Goal: Transaction & Acquisition: Download file/media

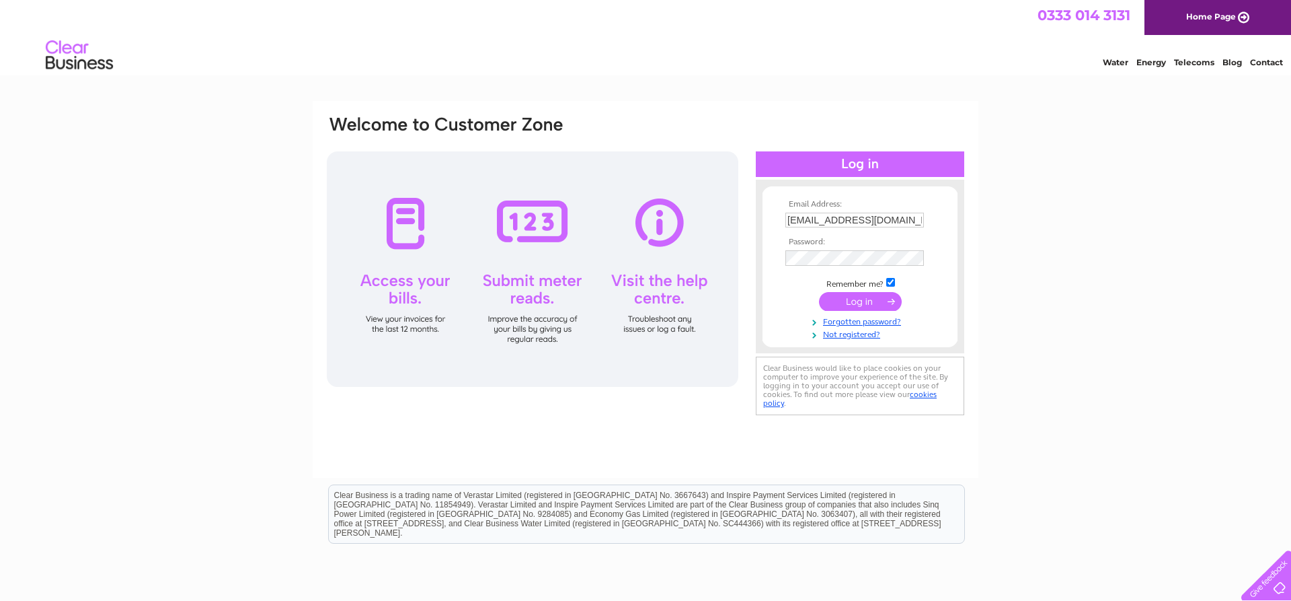
click at [861, 304] on input "submit" at bounding box center [860, 301] width 83 height 19
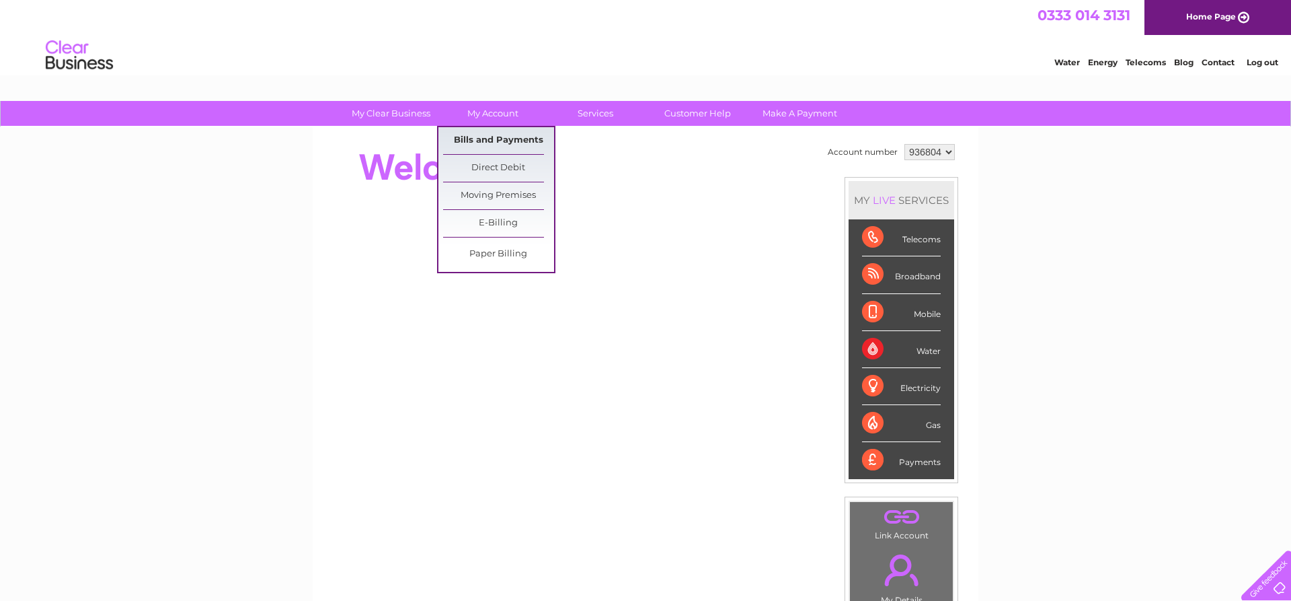
click at [496, 143] on link "Bills and Payments" at bounding box center [498, 140] width 111 height 27
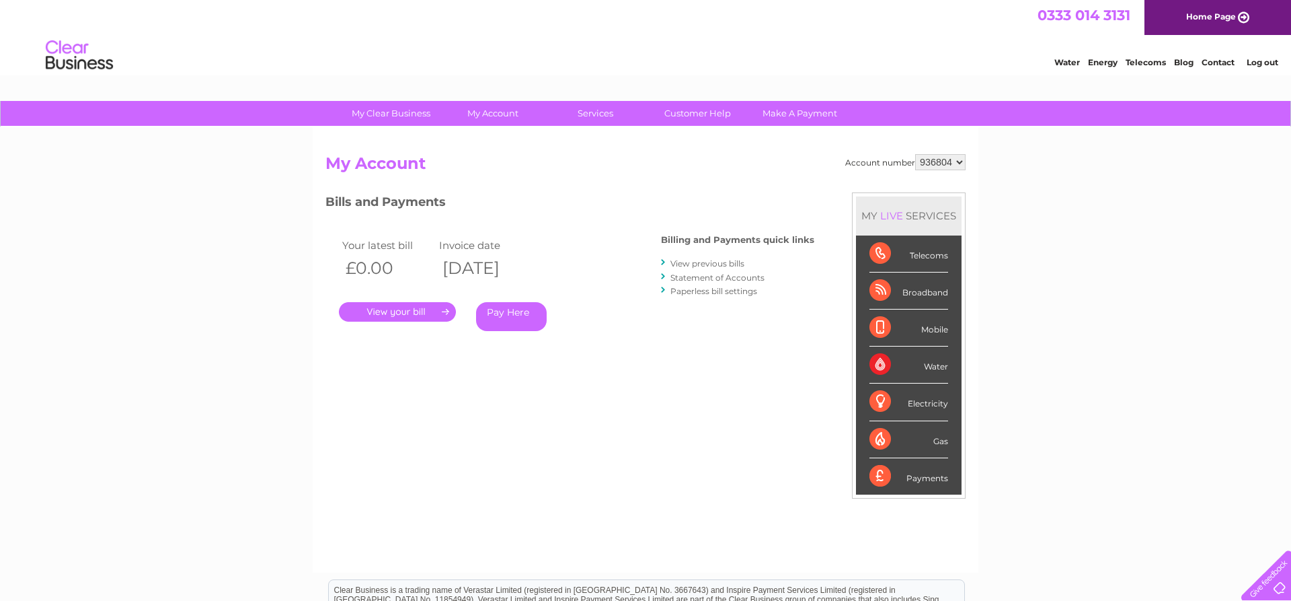
click at [696, 264] on link "View previous bills" at bounding box center [708, 263] width 74 height 10
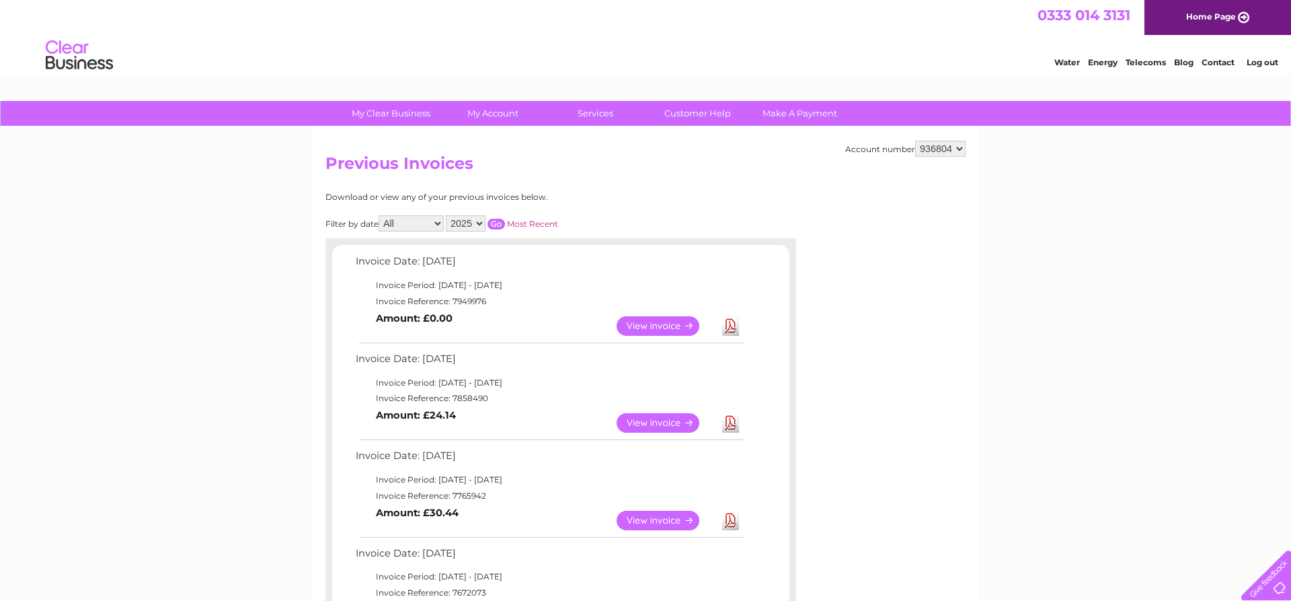
click at [446, 215] on select "2025 2024 2023 2022" at bounding box center [466, 223] width 40 height 16
select select "2024"
click option "2024" at bounding box center [0, 0] width 0 height 0
click at [500, 219] on input "button" at bounding box center [496, 224] width 17 height 11
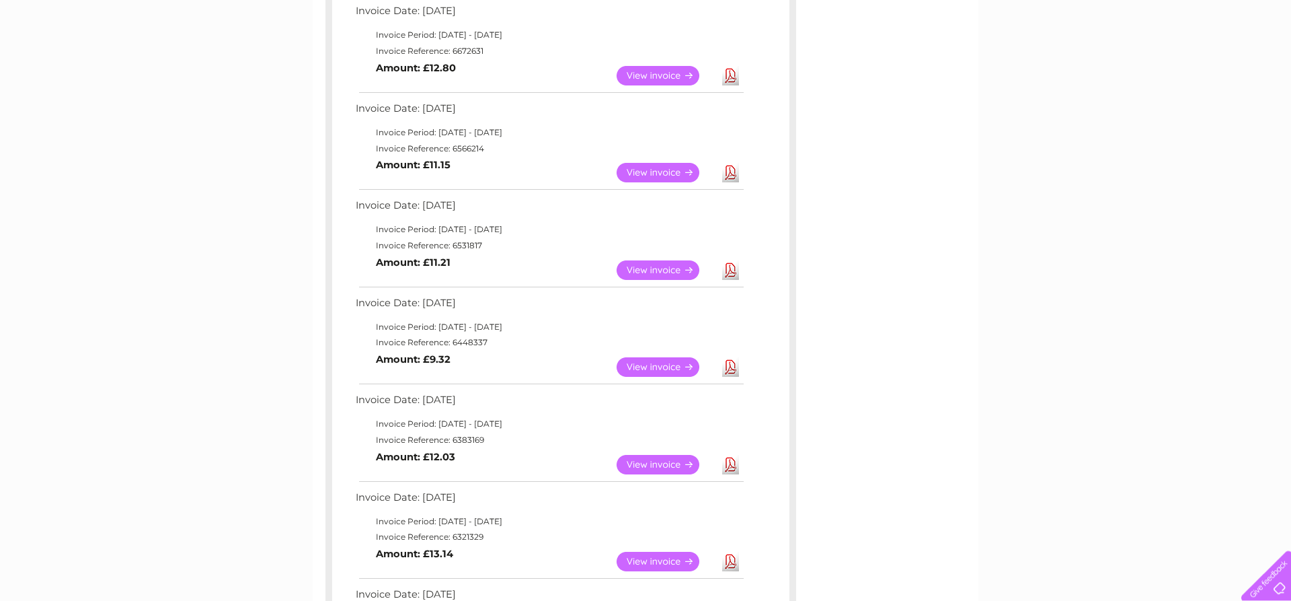
scroll to position [823, 0]
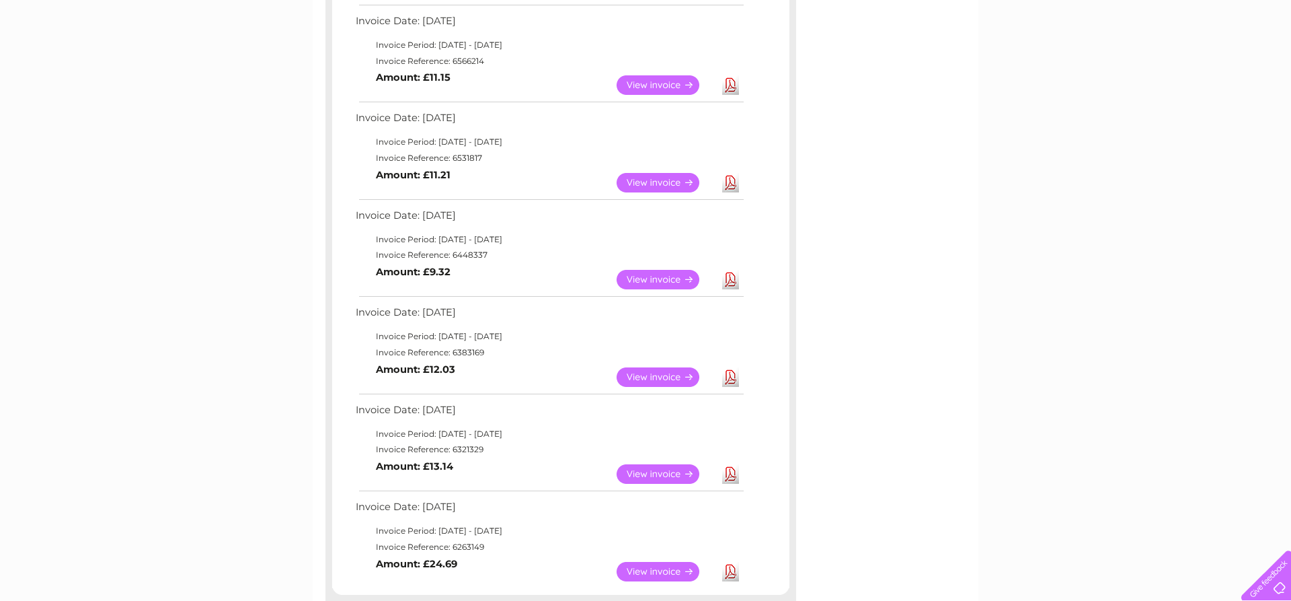
click at [733, 473] on link "Download" at bounding box center [730, 474] width 17 height 20
click at [728, 281] on link "Download" at bounding box center [730, 280] width 17 height 20
click at [733, 184] on link "Download" at bounding box center [730, 183] width 17 height 20
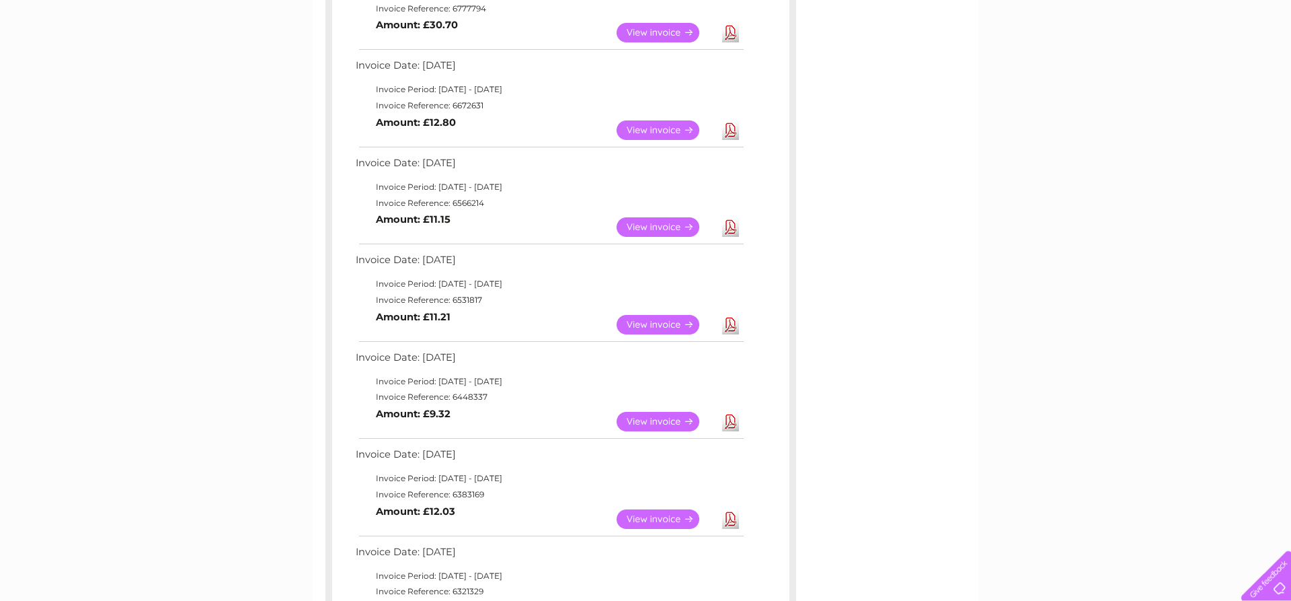
scroll to position [617, 0]
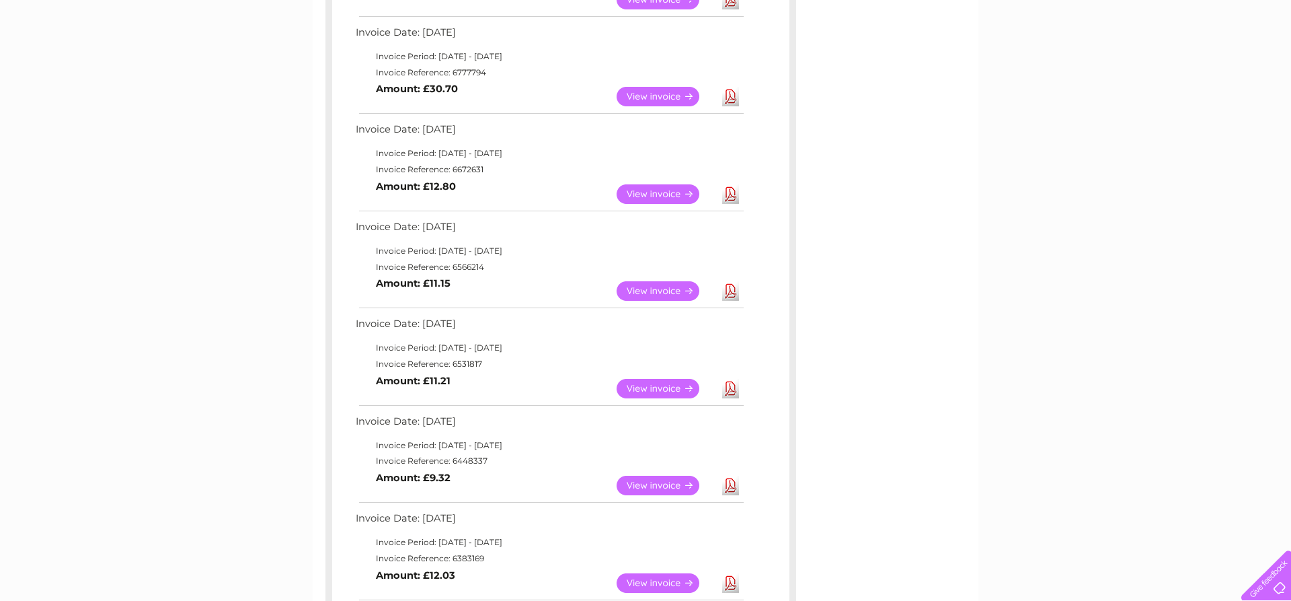
click at [735, 295] on link "Download" at bounding box center [730, 291] width 17 height 20
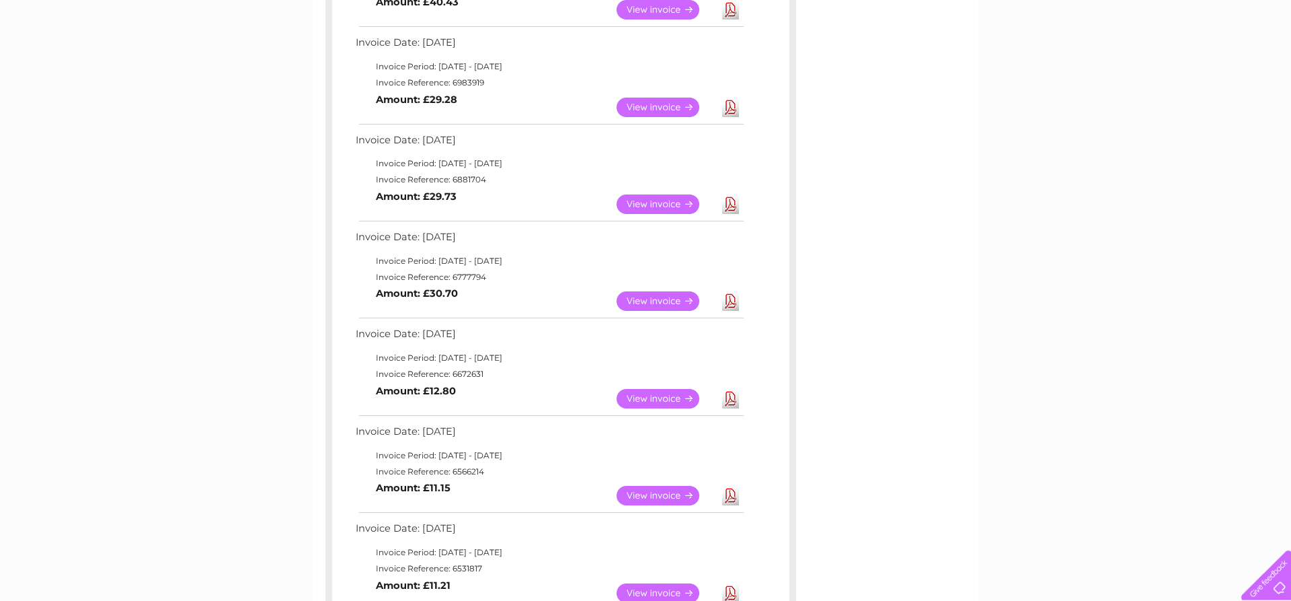
scroll to position [412, 0]
click at [732, 400] on link "Download" at bounding box center [730, 400] width 17 height 20
click at [735, 315] on td "Download" at bounding box center [731, 302] width 24 height 26
click at [733, 307] on link "Download" at bounding box center [730, 303] width 17 height 20
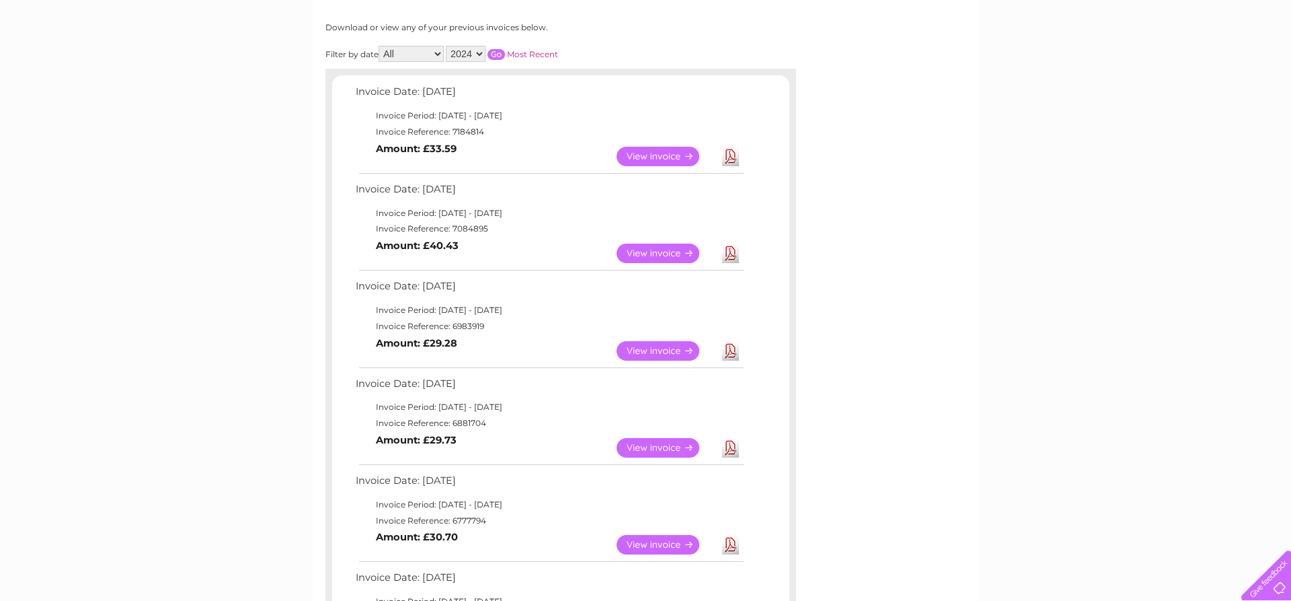
scroll to position [137, 0]
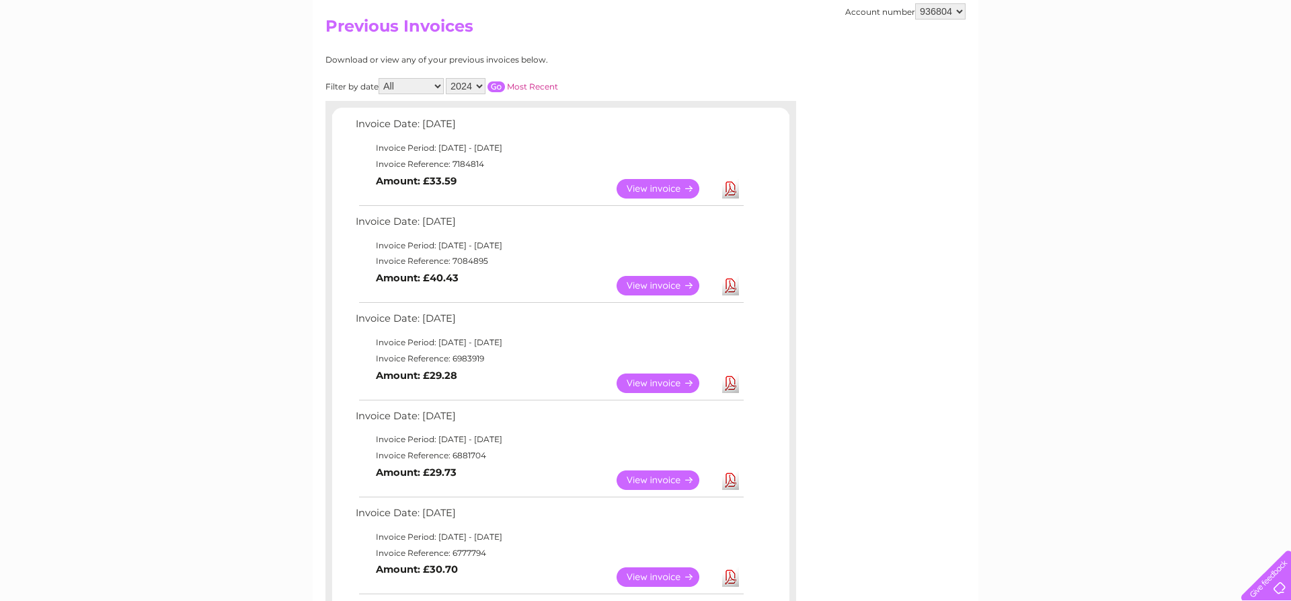
click at [726, 479] on link "Download" at bounding box center [730, 480] width 17 height 20
click at [731, 389] on link "Download" at bounding box center [730, 383] width 17 height 20
click at [734, 295] on link "Download" at bounding box center [730, 286] width 17 height 20
click at [734, 182] on link "Download" at bounding box center [730, 189] width 17 height 20
